Goal: Task Accomplishment & Management: Complete application form

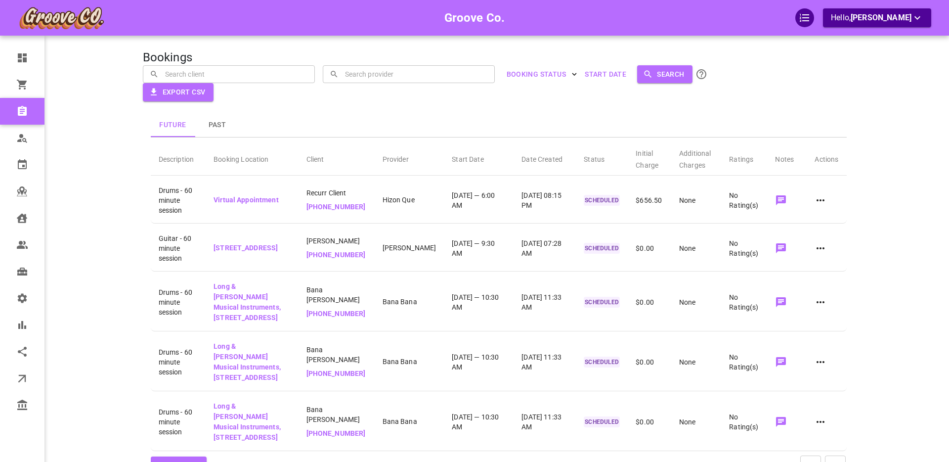
click at [111, 192] on div "Future Past Description Booking Location Client Provider Start Date Date Create…" at bounding box center [478, 276] width 751 height 429
click at [103, 186] on div "Future Past Description Booking Location Client Provider Start Date Date Create…" at bounding box center [478, 276] width 751 height 429
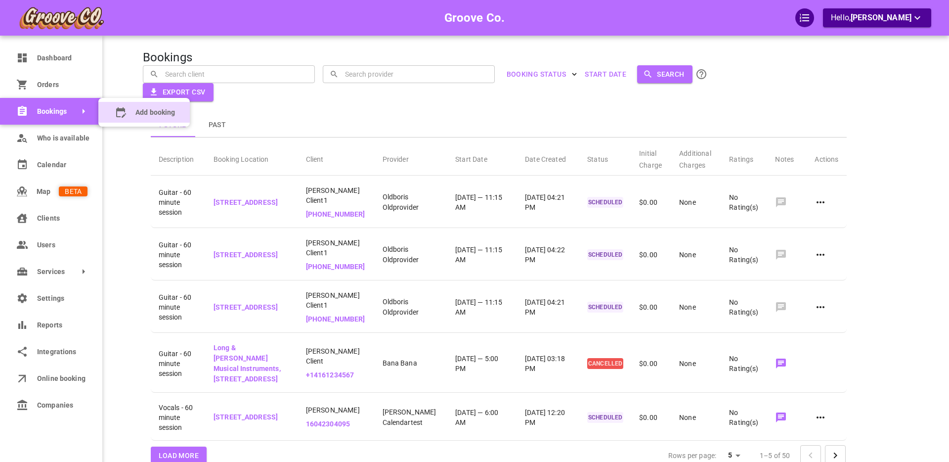
click at [141, 110] on span "Add booking" at bounding box center [155, 112] width 40 height 10
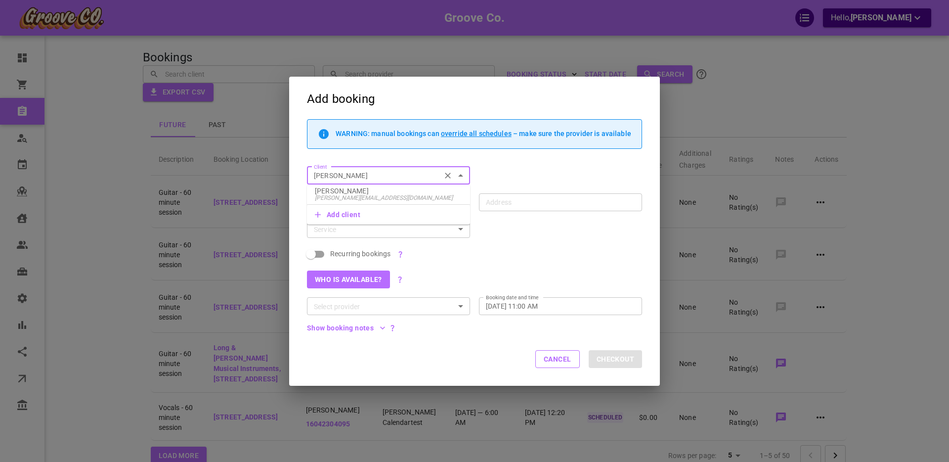
click at [382, 190] on p "[PERSON_NAME]" at bounding box center [388, 190] width 147 height 7
type input "[PERSON_NAME]"
type input "[STREET_ADDRESS]"
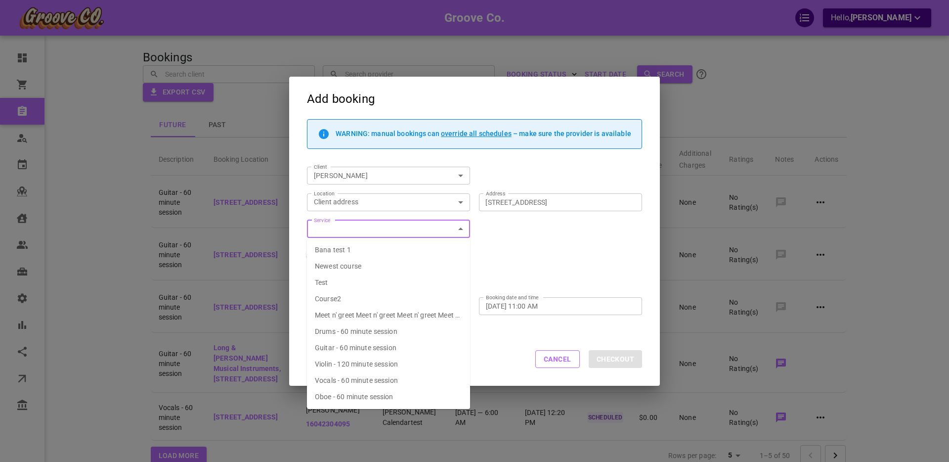
click at [345, 332] on span "Drums - 60 minute session" at bounding box center [356, 331] width 83 height 8
type input "Drums - 60 minute session"
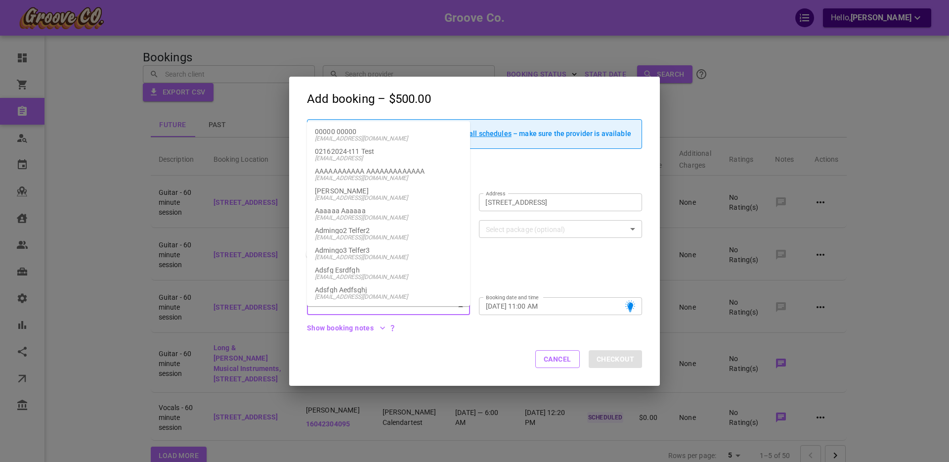
click at [349, 309] on input "Select provider" at bounding box center [380, 306] width 141 height 12
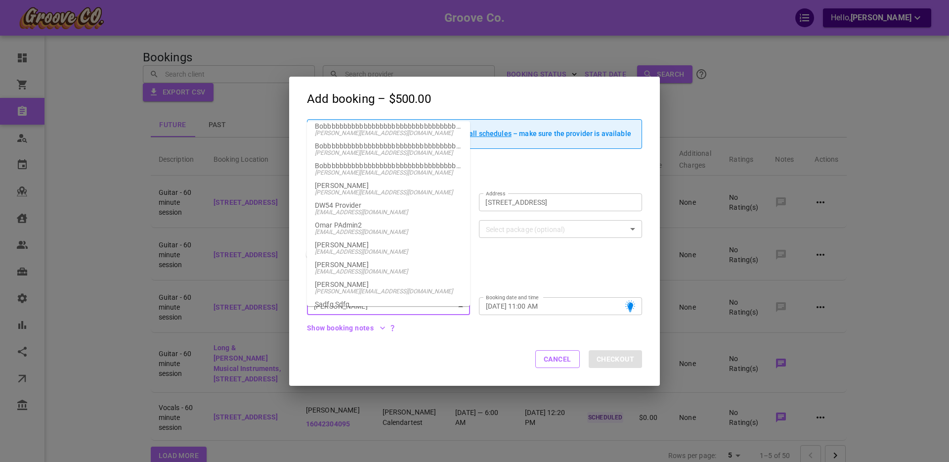
click at [361, 182] on p "[PERSON_NAME]" at bounding box center [388, 185] width 147 height 7
type input "[PERSON_NAME]"
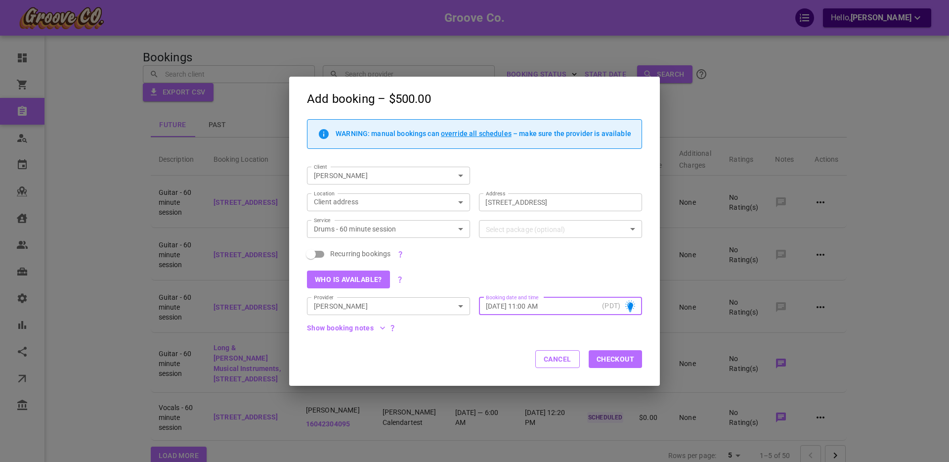
click at [523, 305] on input "Tue, Sep 16, 2025 – 11:00 AM" at bounding box center [542, 306] width 112 height 10
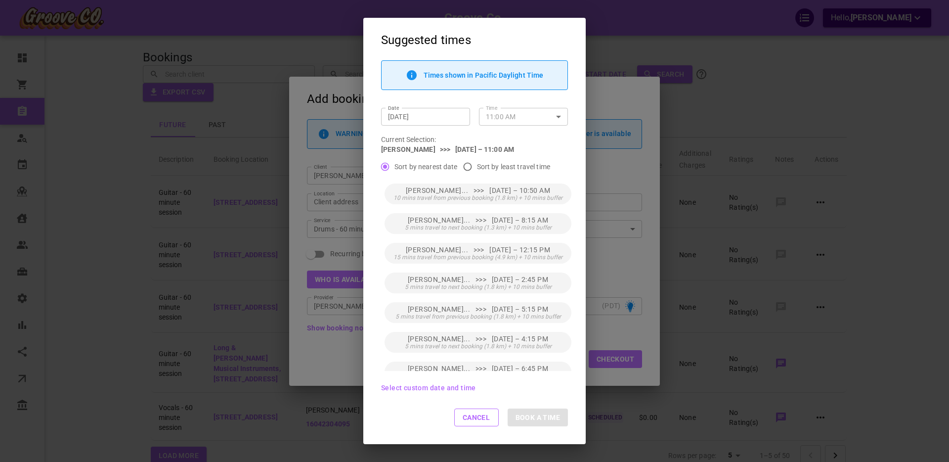
click at [555, 116] on icon "button" at bounding box center [559, 117] width 12 height 12
click at [516, 206] on li "11:10 AM" at bounding box center [523, 211] width 89 height 18
click at [555, 115] on icon "button" at bounding box center [559, 117] width 12 height 12
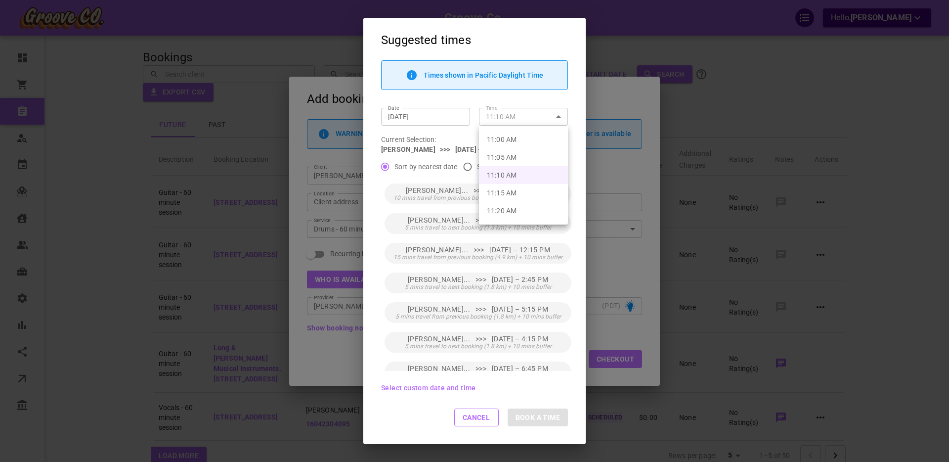
click at [575, 101] on div at bounding box center [474, 231] width 949 height 462
click at [577, 102] on div "Times shown in Pacific Daylight Time Date Sep 16, 2025 Date Time 11:10 AM Time …" at bounding box center [474, 115] width 222 height 110
click at [559, 115] on icon "button" at bounding box center [559, 117] width 12 height 12
click at [526, 193] on li "11:15 AM" at bounding box center [523, 193] width 89 height 18
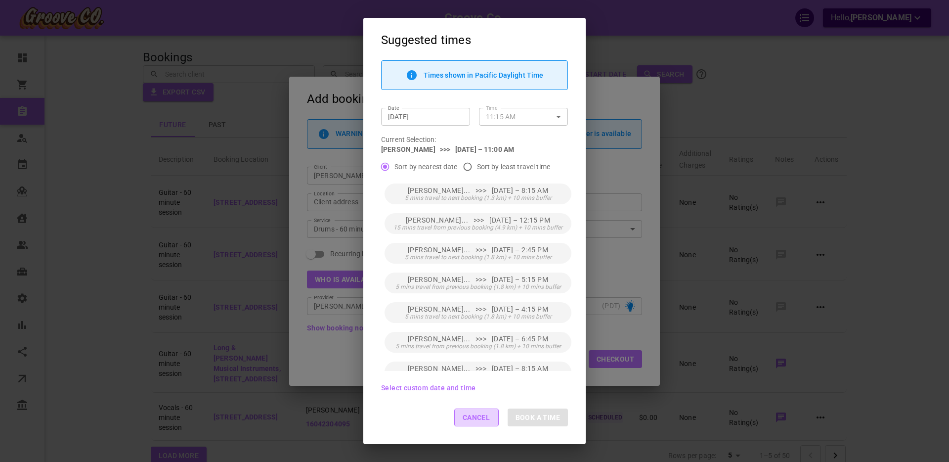
click at [473, 419] on button "Cancel" at bounding box center [476, 417] width 44 height 18
